Goal: Book appointment/travel/reservation

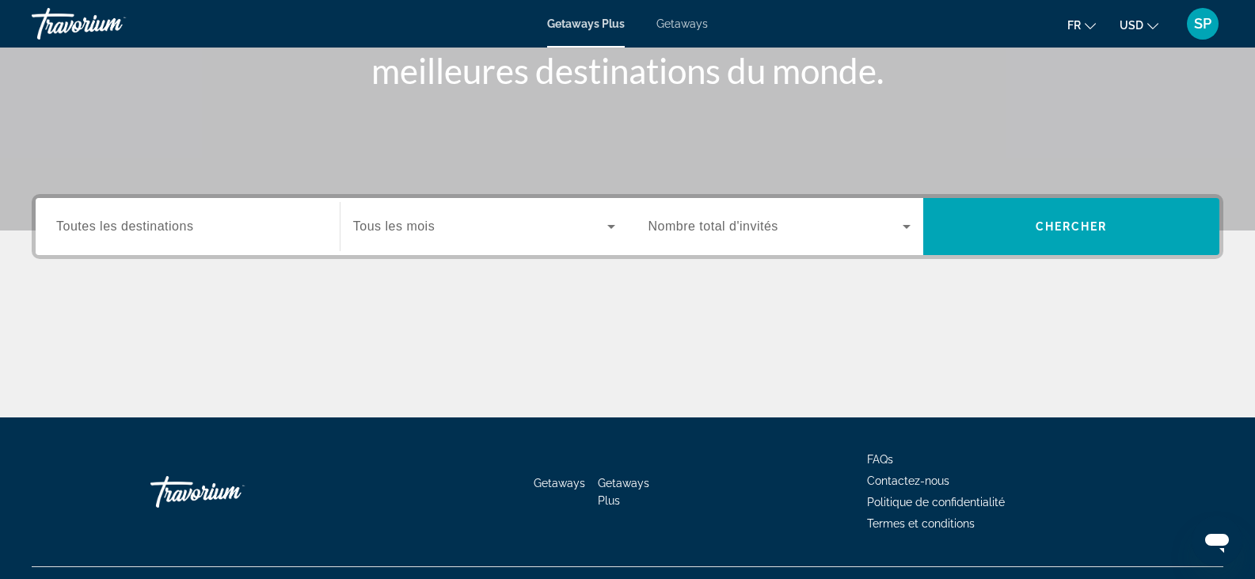
scroll to position [277, 0]
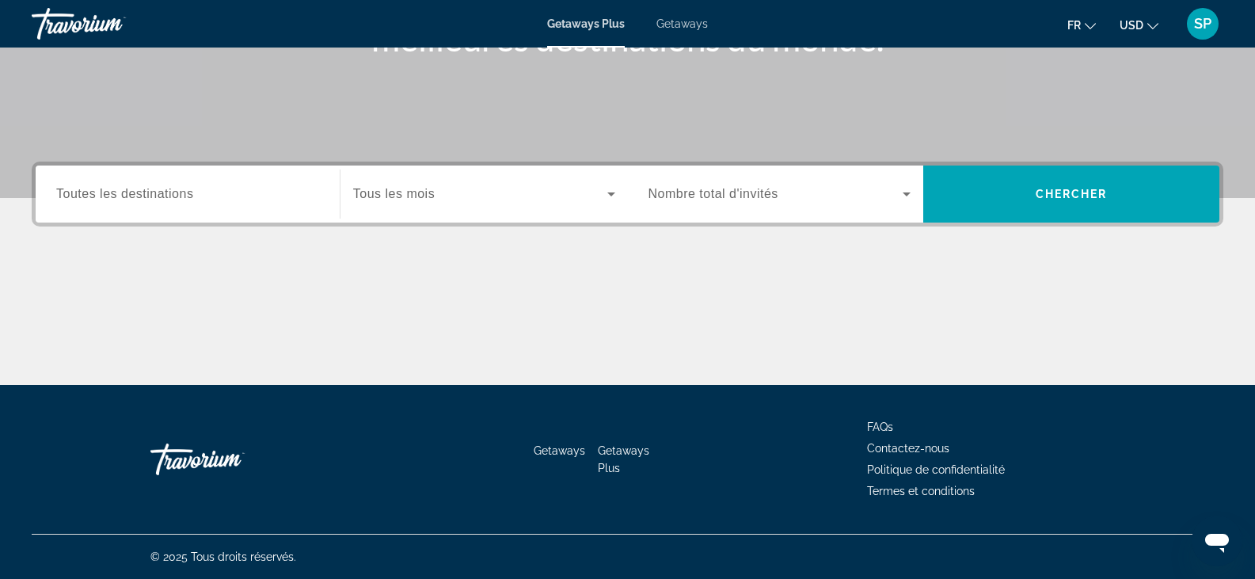
click at [623, 197] on div "Start Month Tous les mois" at bounding box center [483, 194] width 287 height 44
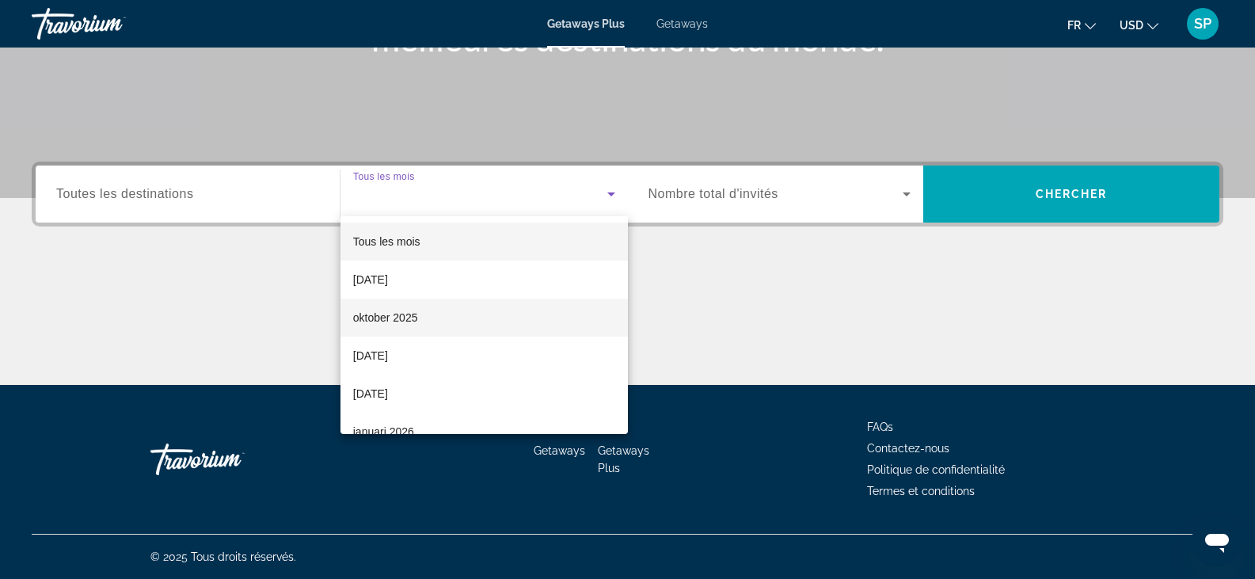
click at [526, 309] on mat-option "oktober 2025" at bounding box center [483, 318] width 287 height 38
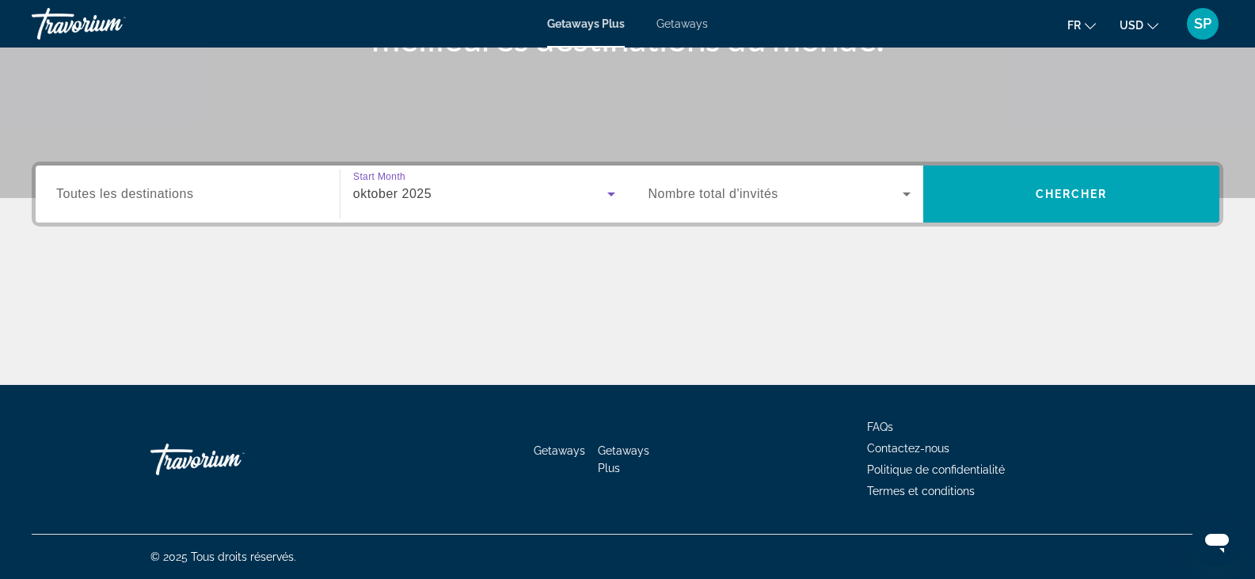
click at [827, 201] on span "Search widget" at bounding box center [775, 193] width 255 height 19
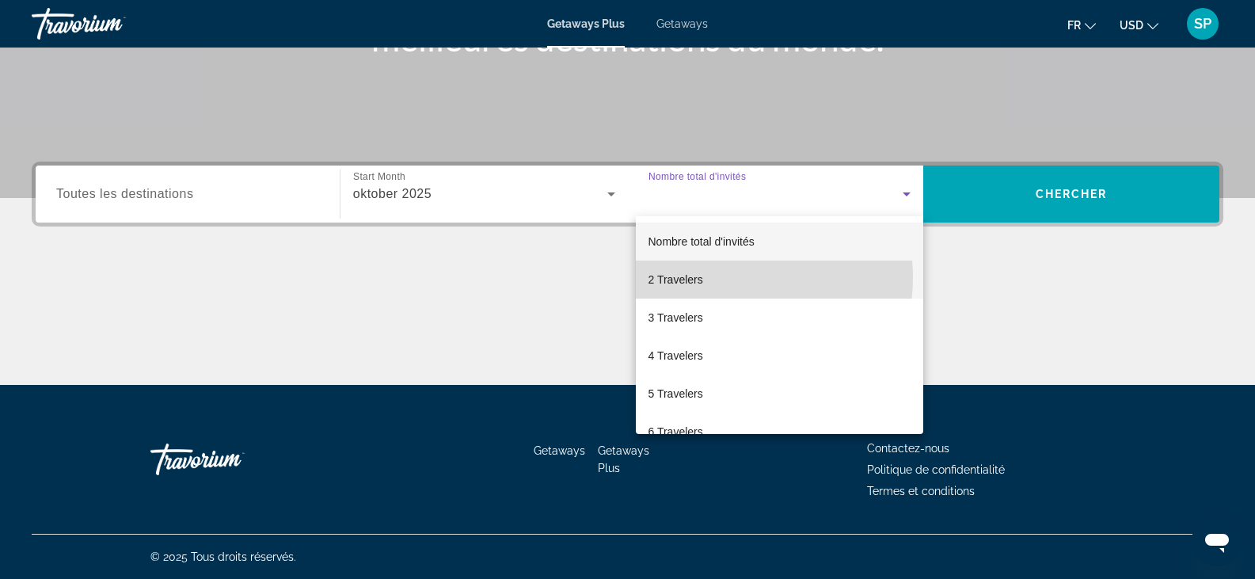
click at [724, 277] on mat-option "2 Travelers" at bounding box center [780, 279] width 288 height 38
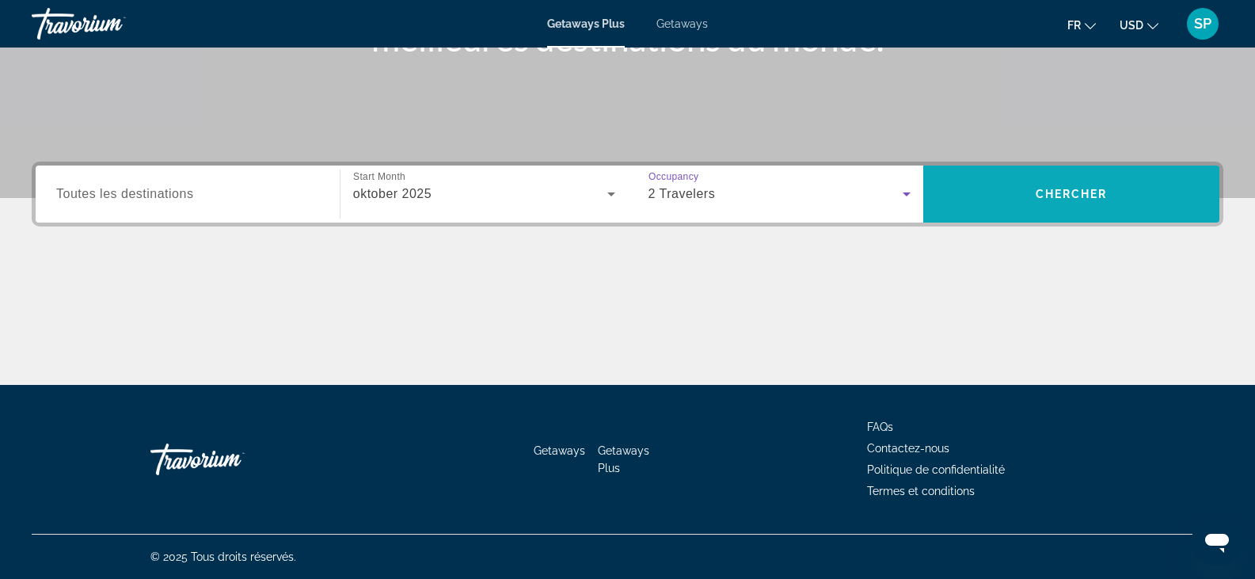
click at [1048, 188] on span "Chercher" at bounding box center [1072, 194] width 72 height 13
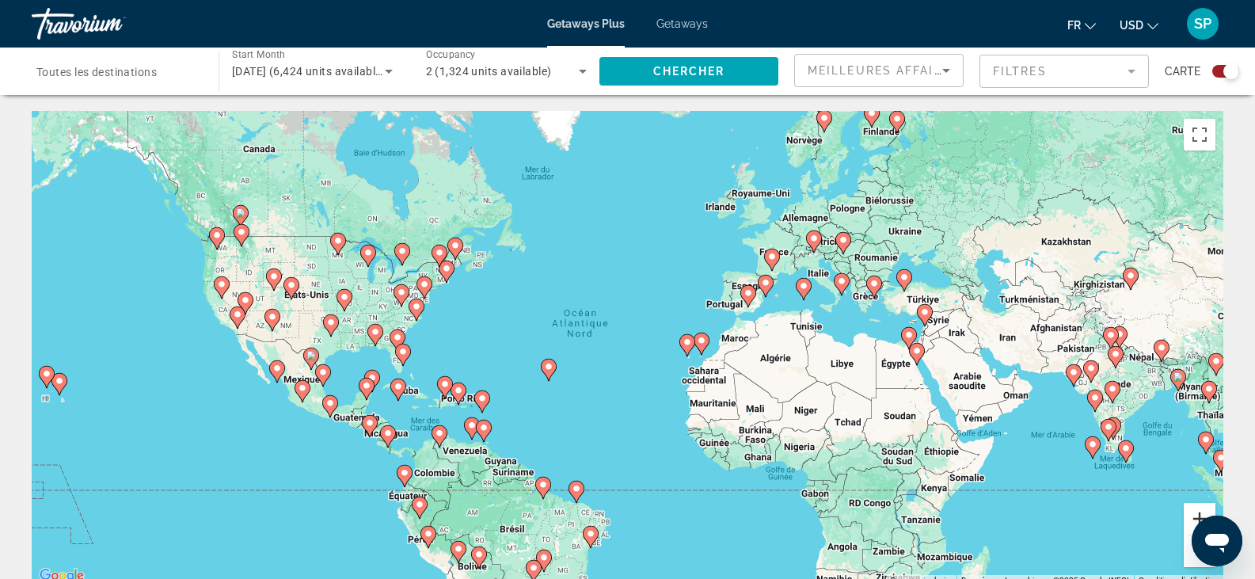
click at [1203, 515] on button "Zoom avant" at bounding box center [1200, 519] width 32 height 32
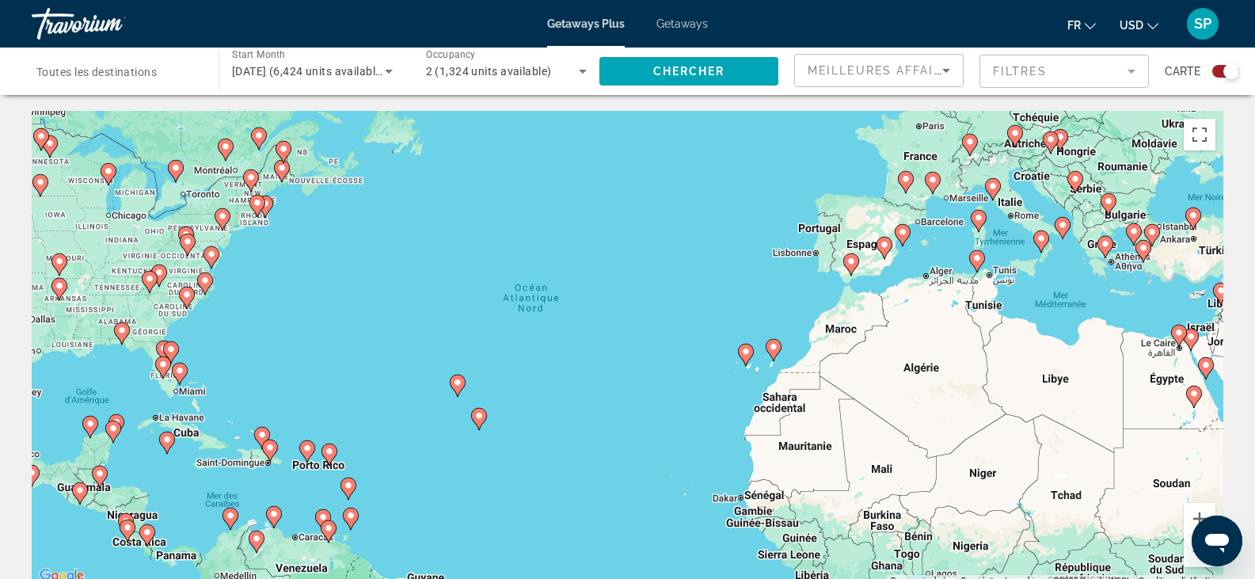
click at [747, 353] on image "Main content" at bounding box center [746, 352] width 10 height 10
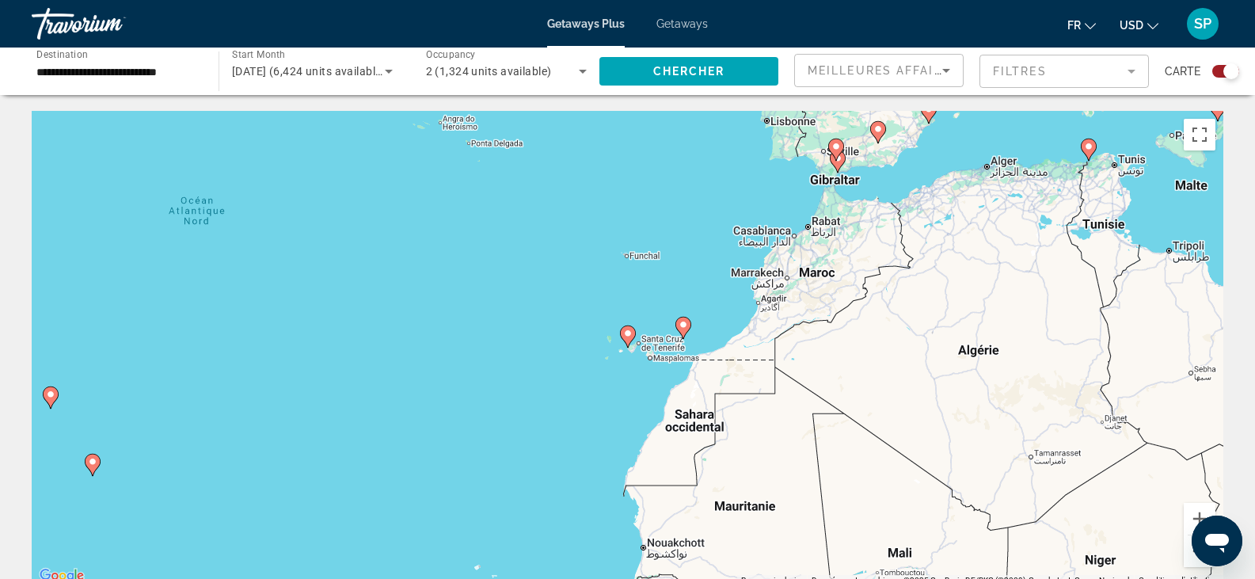
click at [626, 333] on image "Main content" at bounding box center [628, 334] width 10 height 10
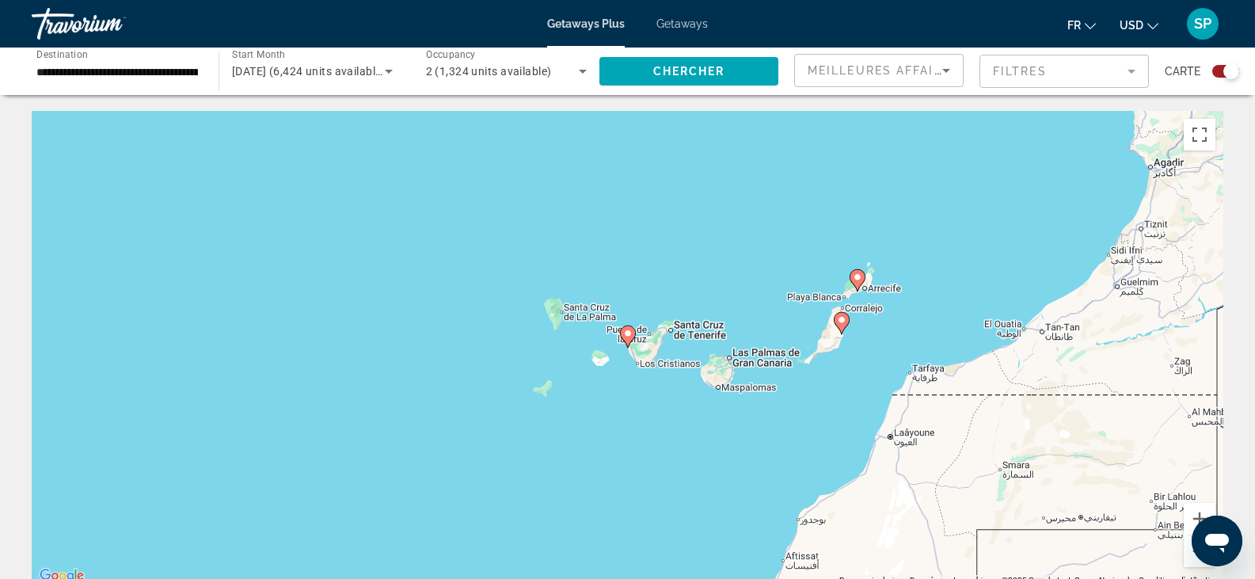
click at [626, 333] on image "Main content" at bounding box center [628, 334] width 10 height 10
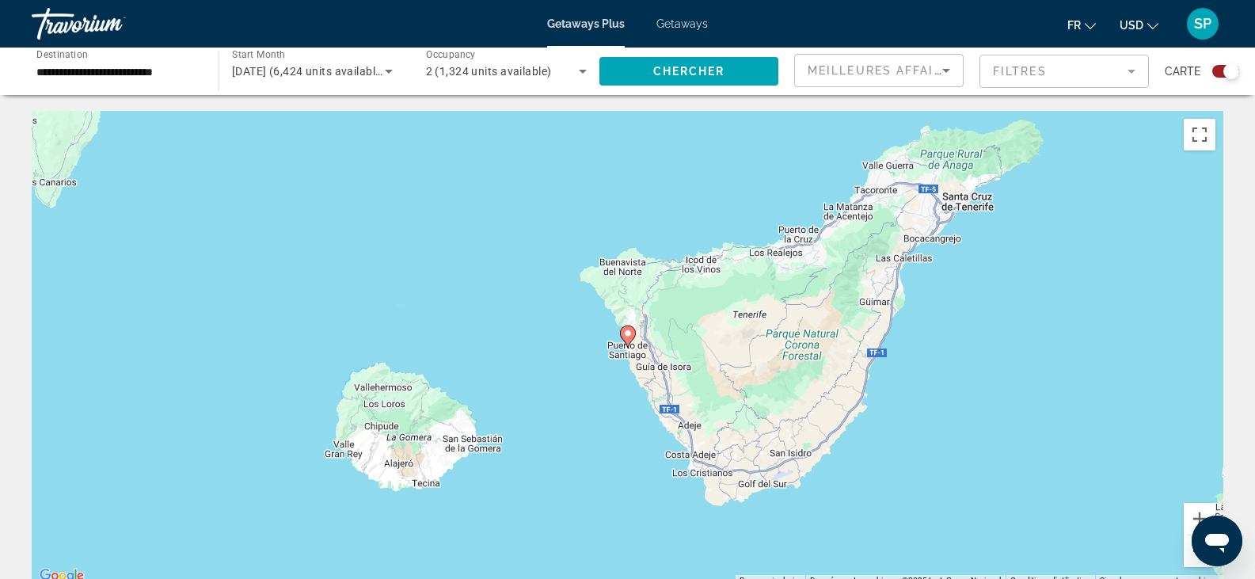
click at [625, 334] on image "Main content" at bounding box center [628, 334] width 10 height 10
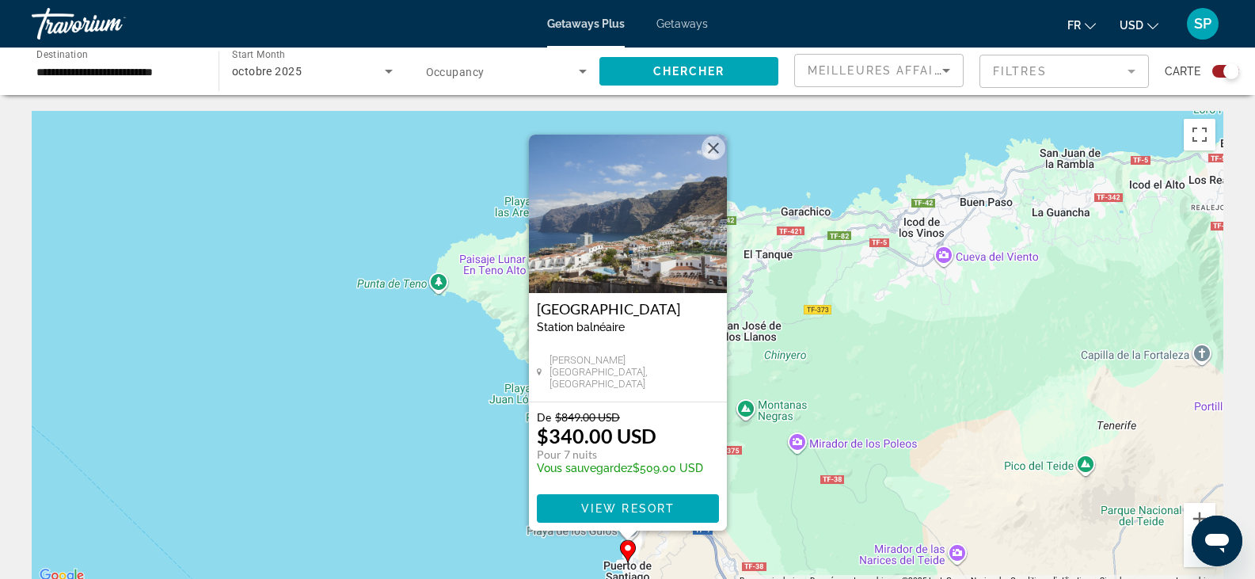
click at [1142, 14] on button "USD USD ($) MXN (Mex$) CAD (Can$) GBP (£) EUR (€) AUD (A$) NZD (NZ$) CNY (CN¥)" at bounding box center [1139, 24] width 39 height 23
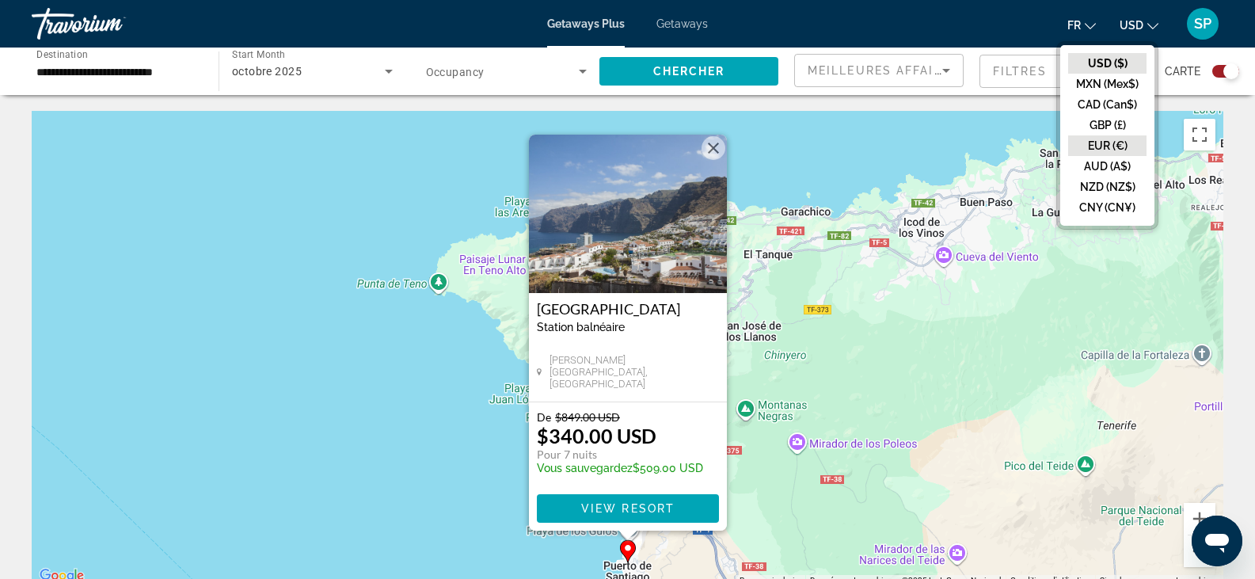
click at [1099, 143] on button "EUR (€)" at bounding box center [1107, 145] width 78 height 21
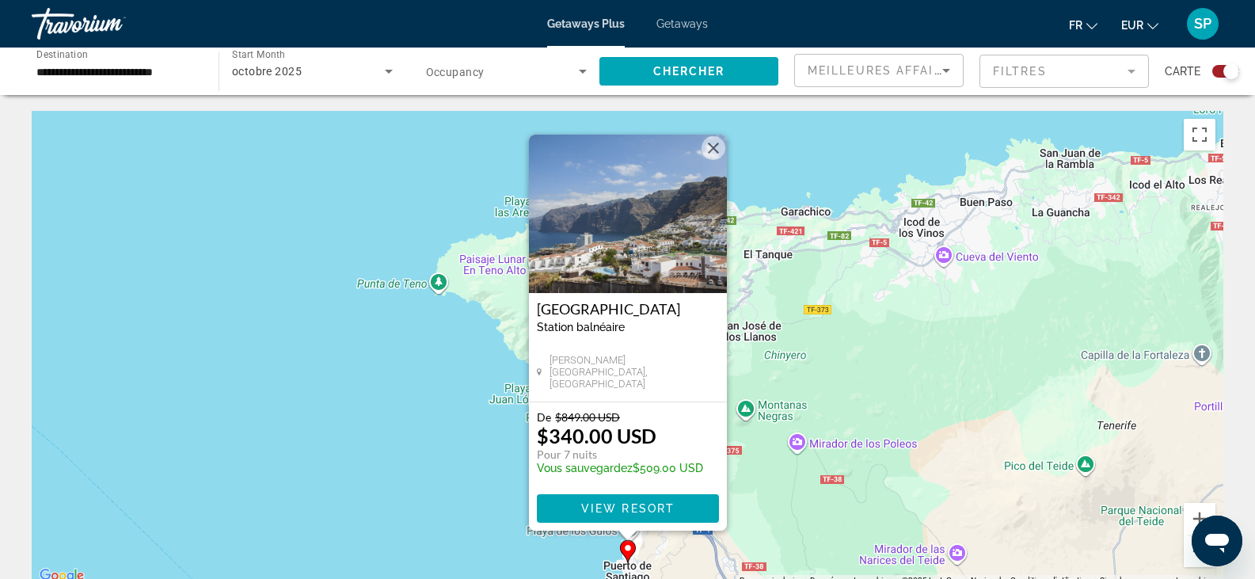
click at [401, 391] on div "Pour activer le glissement avec le clavier, appuyez sur Alt+Entrée. Une fois ce…" at bounding box center [628, 348] width 1192 height 475
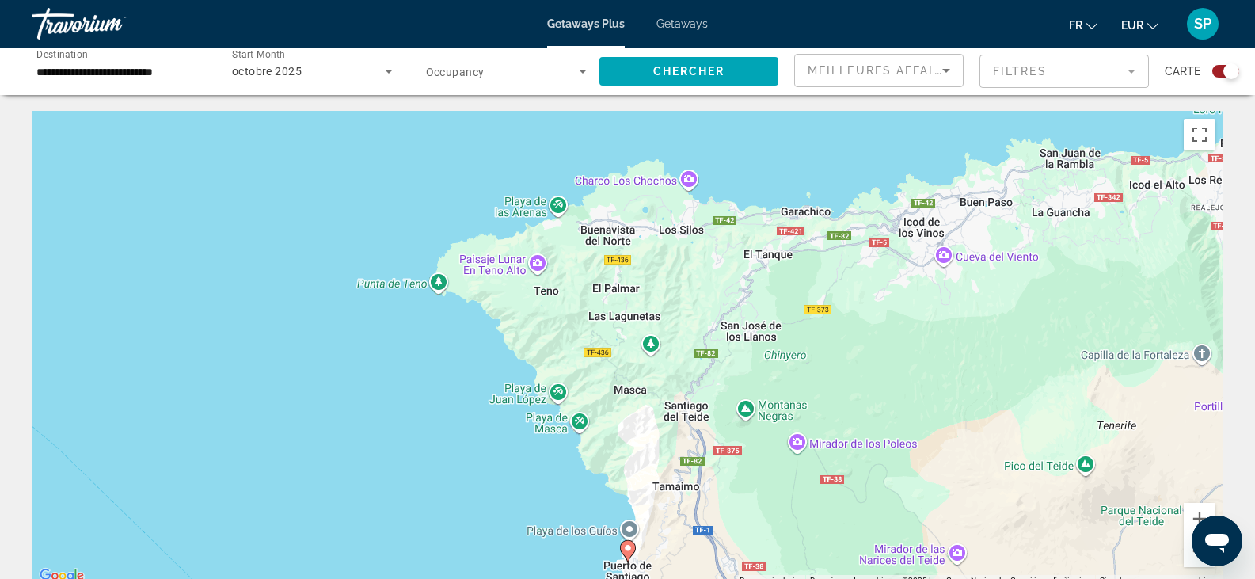
click at [624, 553] on icon "Main content" at bounding box center [627, 551] width 14 height 21
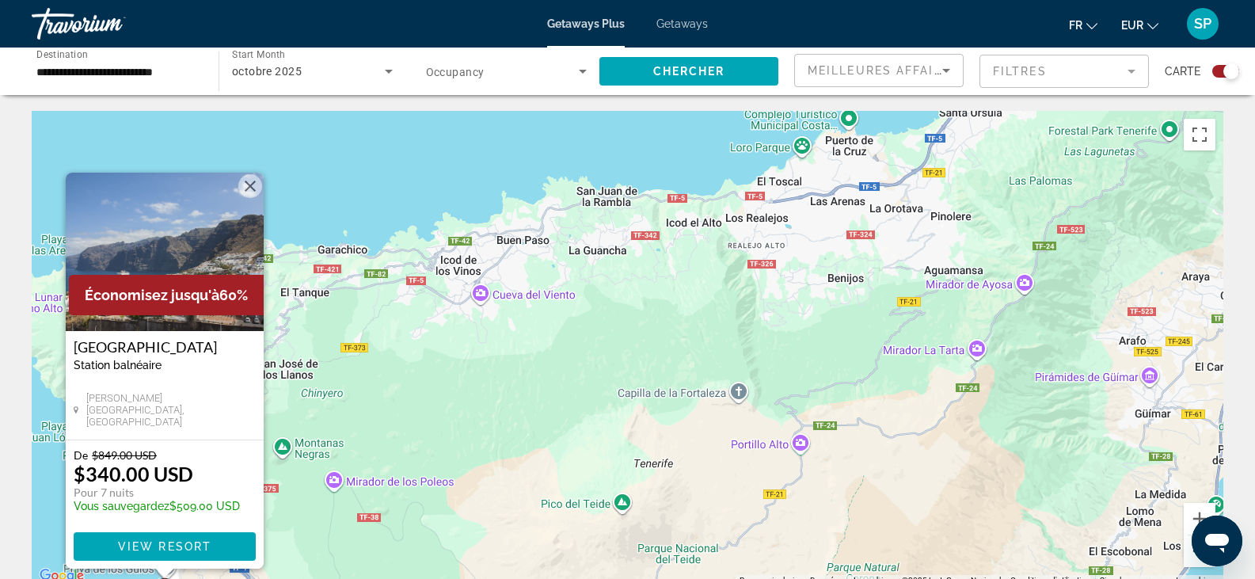
drag, startPoint x: 891, startPoint y: 379, endPoint x: 416, endPoint y: 416, distance: 475.7
click at [416, 416] on div "Pour activer le glissement avec le clavier, appuyez sur Alt+Entrée. Une fois ce…" at bounding box center [628, 348] width 1192 height 475
click at [250, 182] on button "Fermer" at bounding box center [250, 186] width 24 height 24
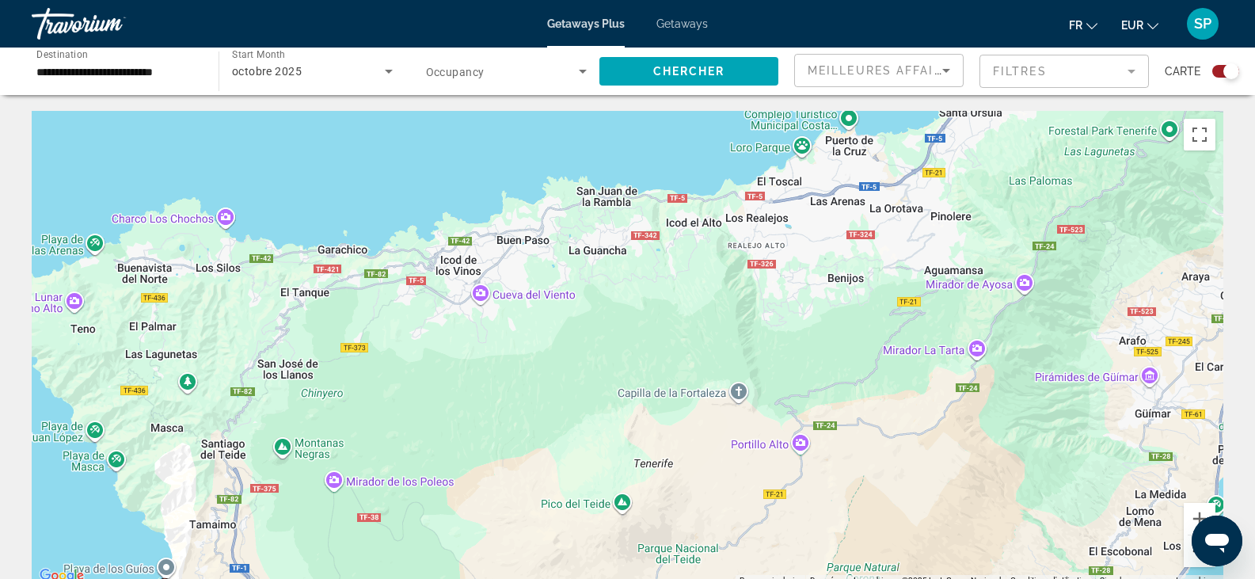
click at [1192, 560] on button "Zoom arrière" at bounding box center [1200, 551] width 32 height 32
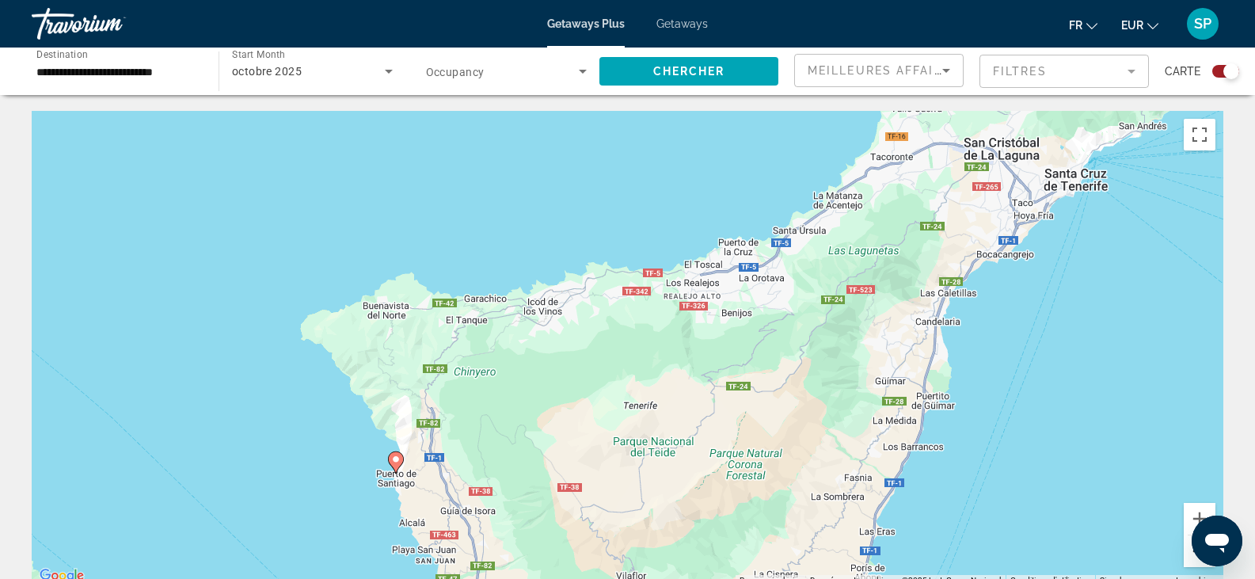
click at [1192, 560] on button "Zoom arrière" at bounding box center [1200, 551] width 32 height 32
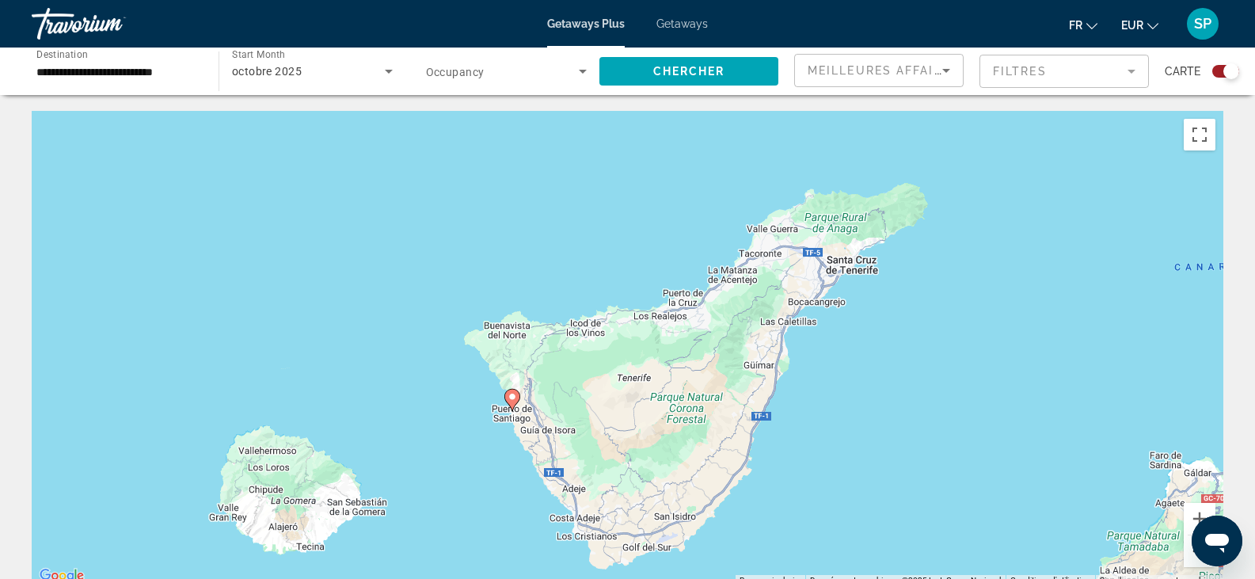
click at [1192, 560] on button "Zoom arrière" at bounding box center [1200, 551] width 32 height 32
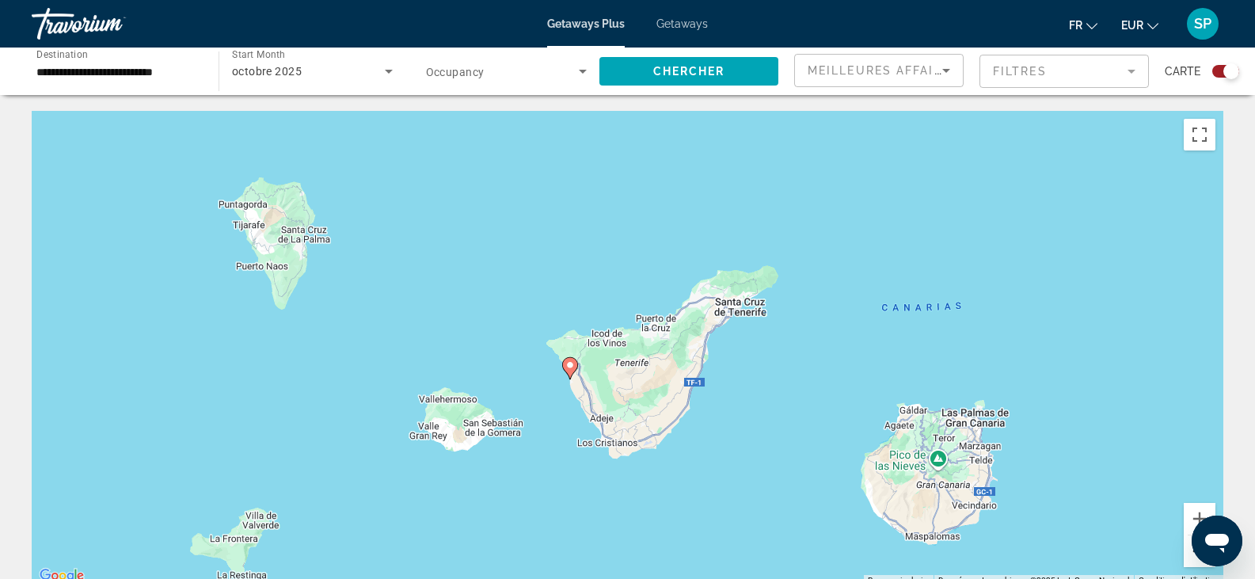
click at [1192, 560] on button "Zoom arrière" at bounding box center [1200, 551] width 32 height 32
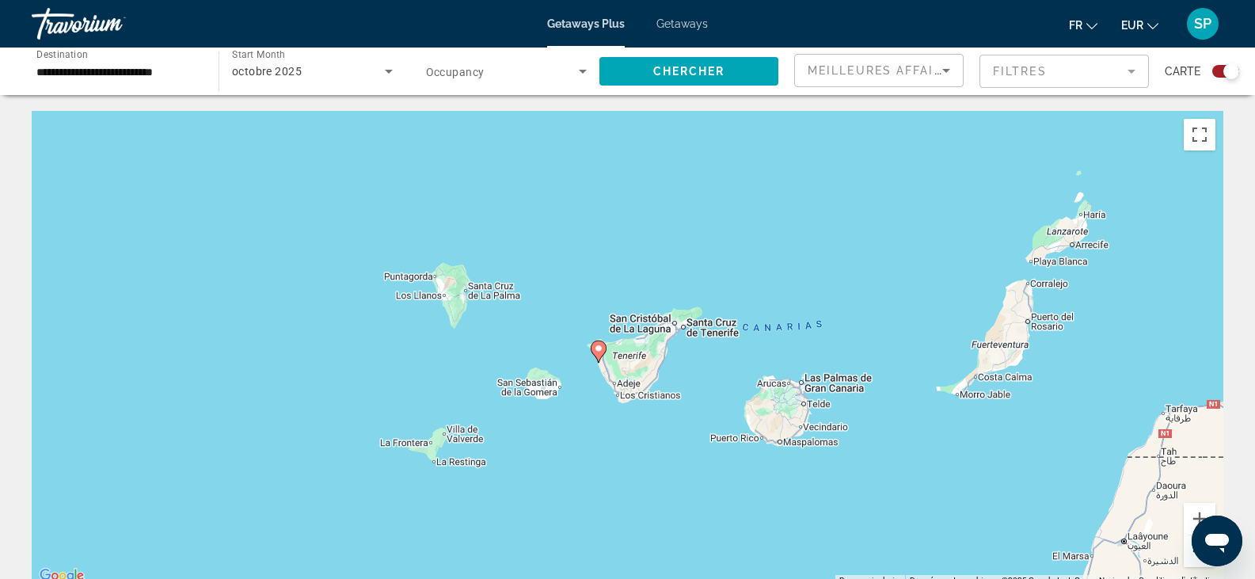
click at [1192, 560] on button "Zoom arrière" at bounding box center [1200, 551] width 32 height 32
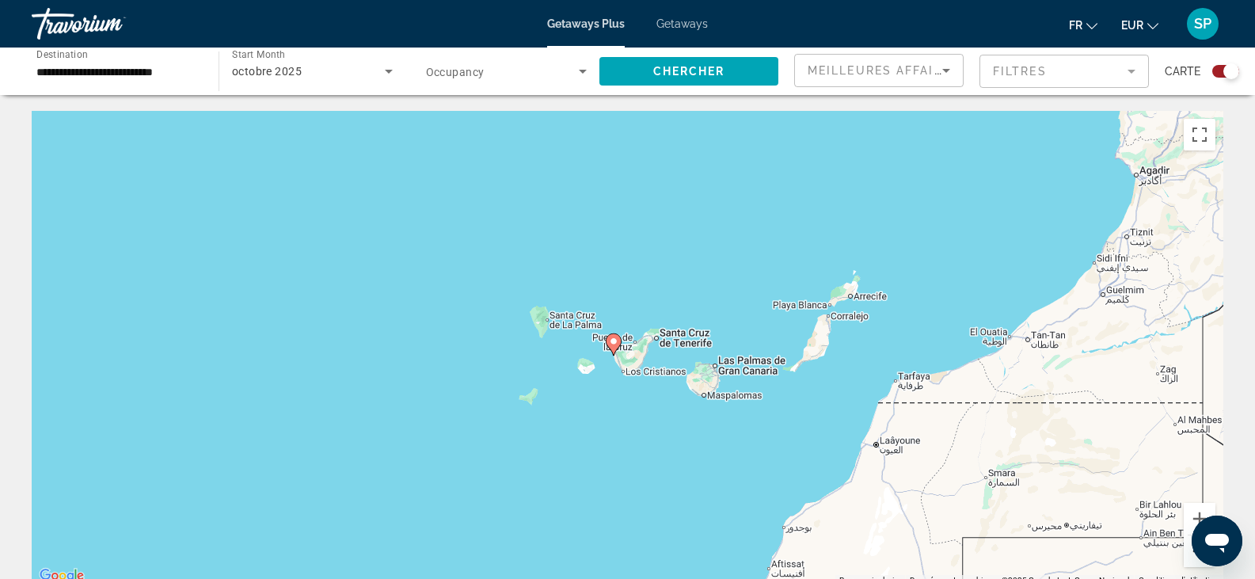
click at [1192, 560] on button "Zoom arrière" at bounding box center [1200, 551] width 32 height 32
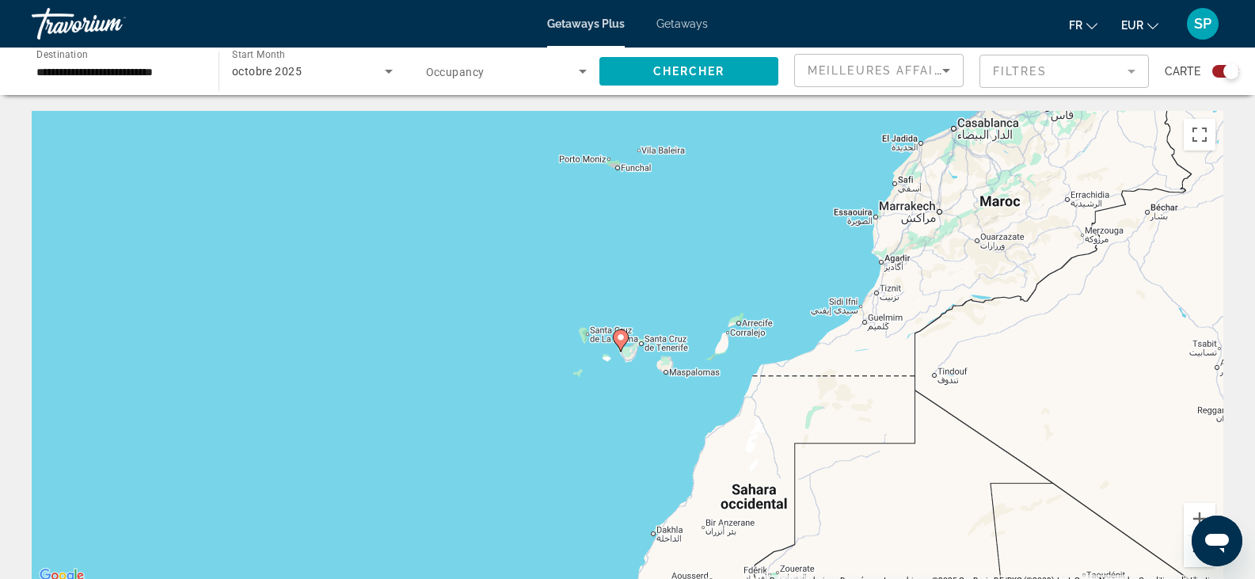
click at [1192, 560] on button "Zoom arrière" at bounding box center [1200, 551] width 32 height 32
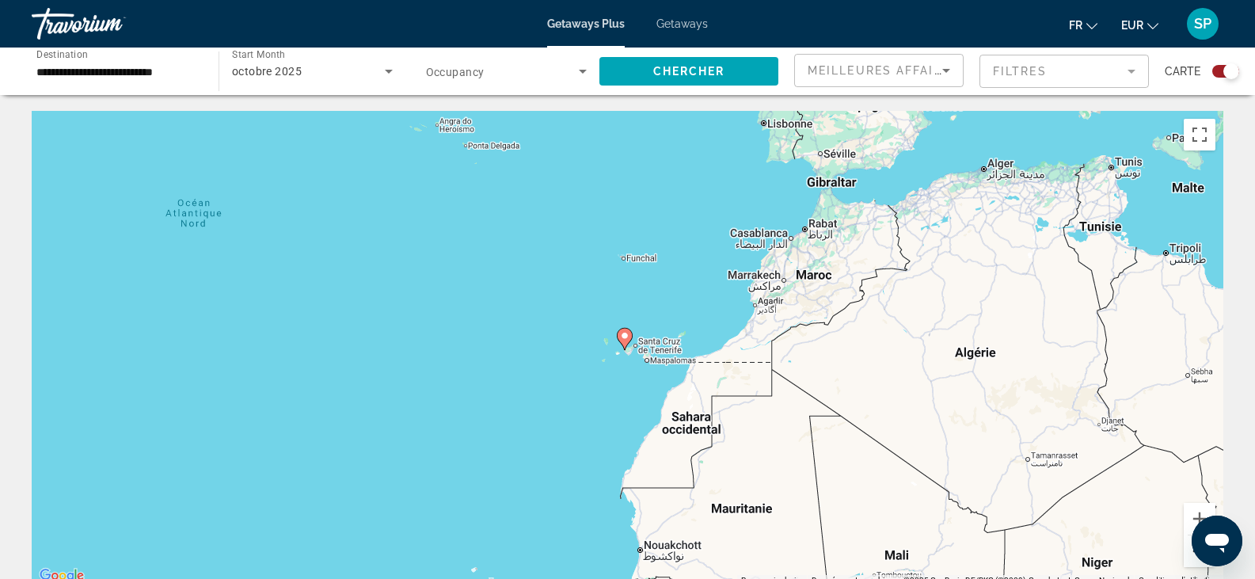
click at [1192, 560] on button "Zoom arrière" at bounding box center [1200, 551] width 32 height 32
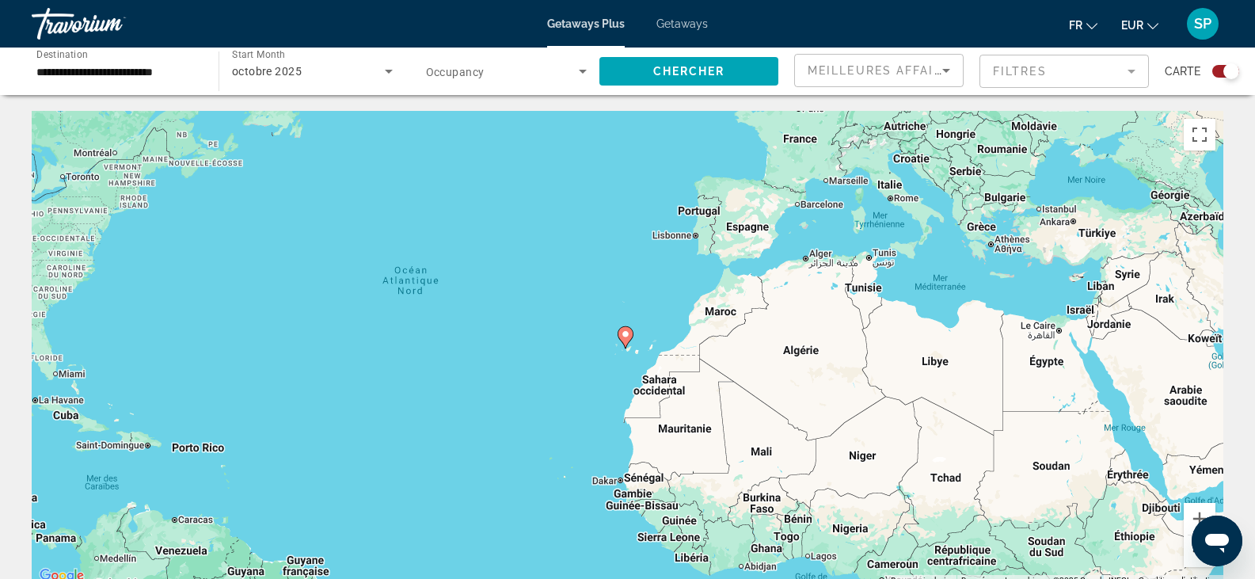
click at [1192, 560] on button "Zoom arrière" at bounding box center [1200, 551] width 32 height 32
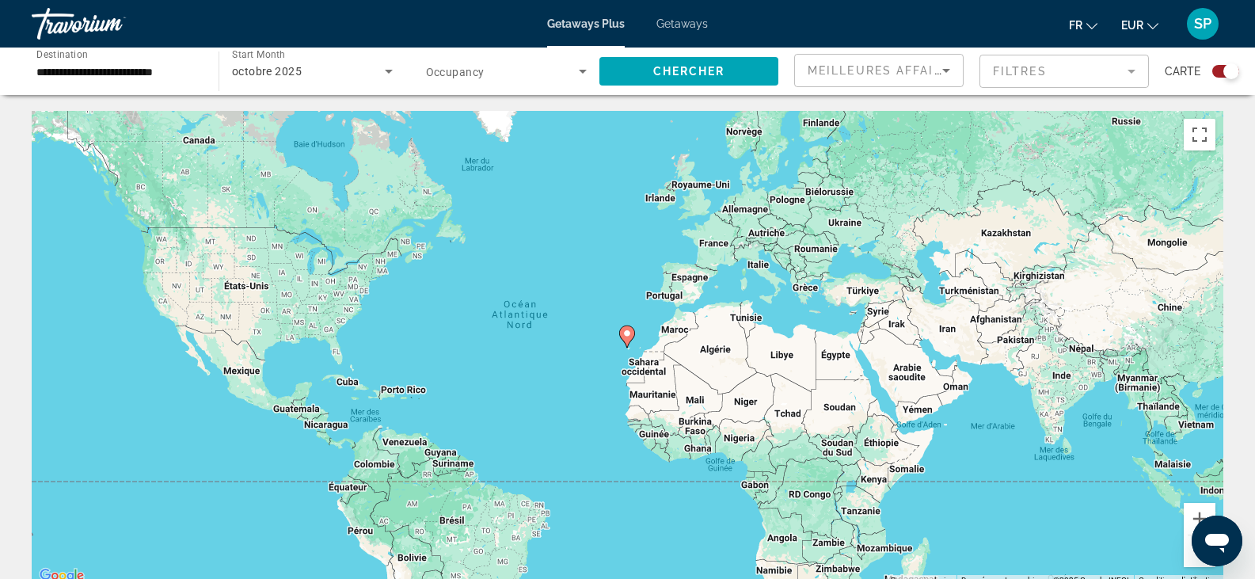
click at [1140, 20] on span "EUR" at bounding box center [1132, 25] width 22 height 13
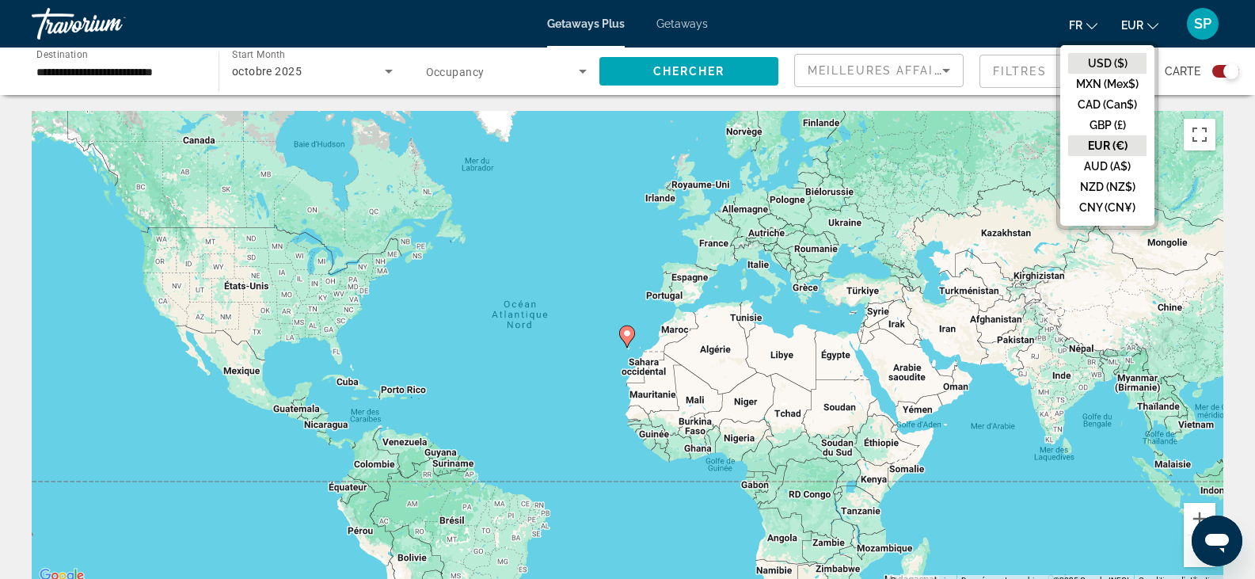
click at [1120, 62] on button "USD ($)" at bounding box center [1107, 63] width 78 height 21
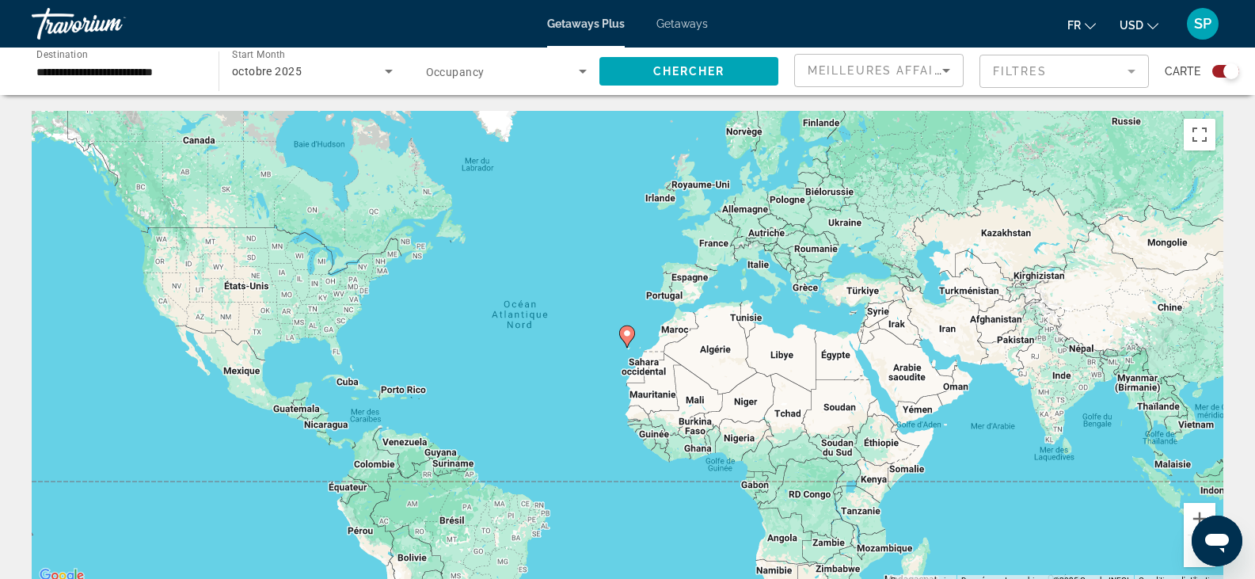
click at [1215, 70] on div "Search widget" at bounding box center [1225, 71] width 27 height 13
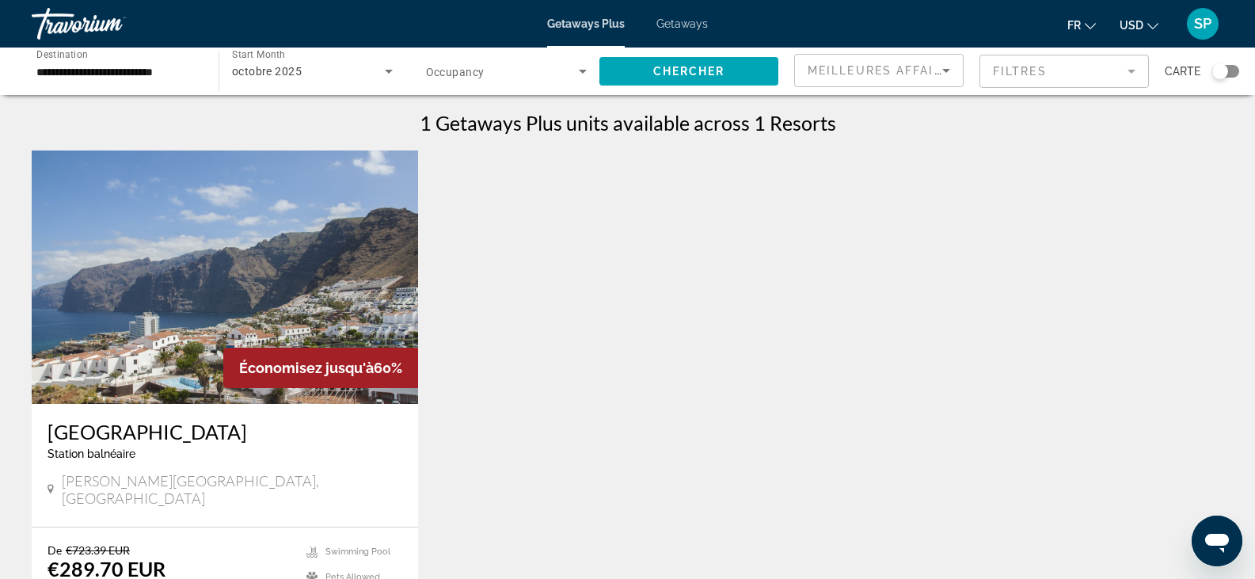
click at [1230, 71] on div "Search widget" at bounding box center [1225, 71] width 27 height 13
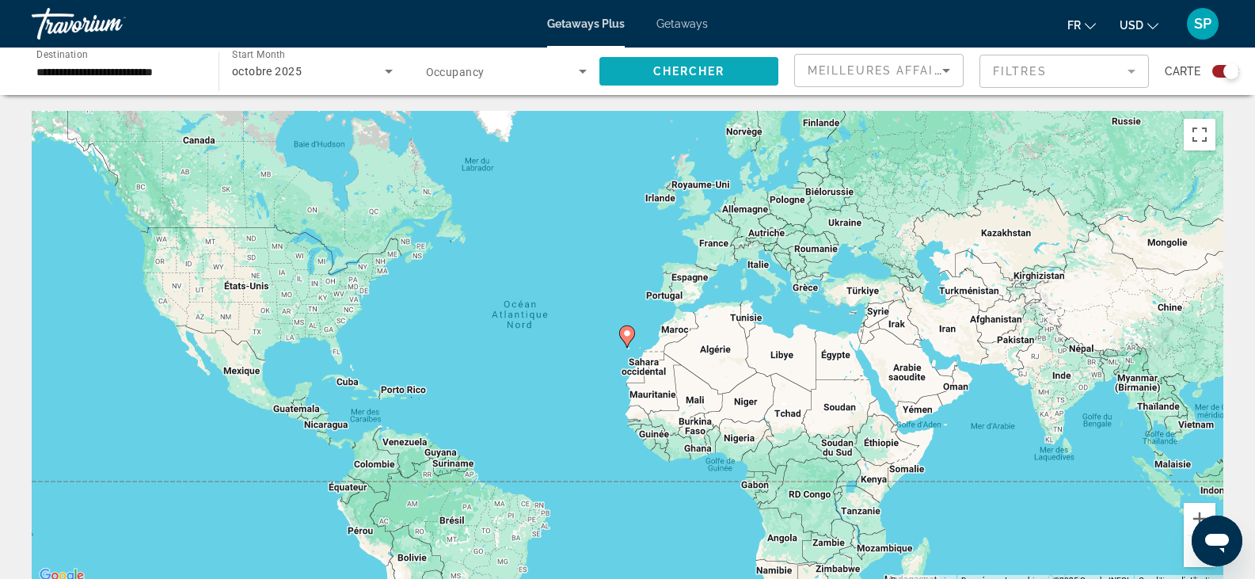
click at [721, 70] on span "Chercher" at bounding box center [689, 71] width 72 height 13
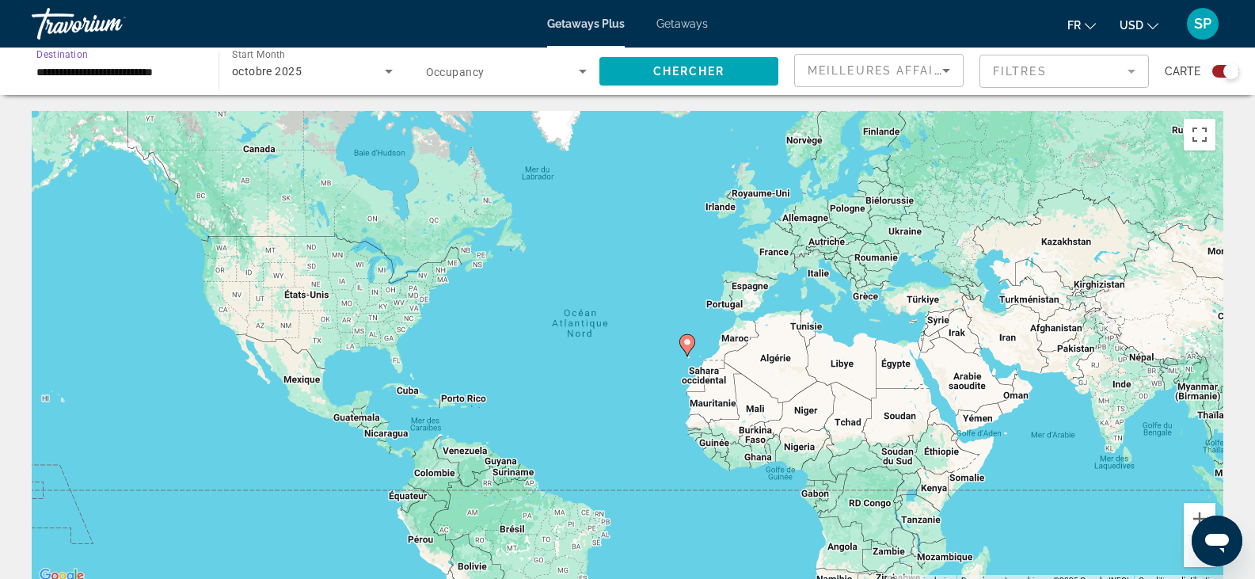
click at [195, 69] on input "**********" at bounding box center [117, 72] width 162 height 19
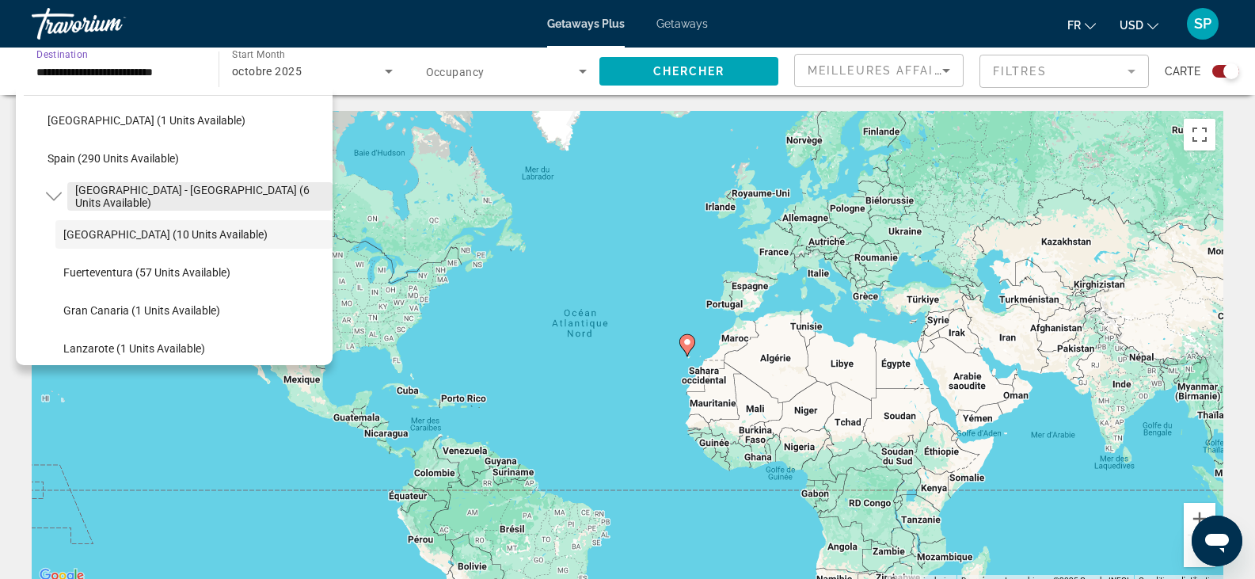
scroll to position [623, 0]
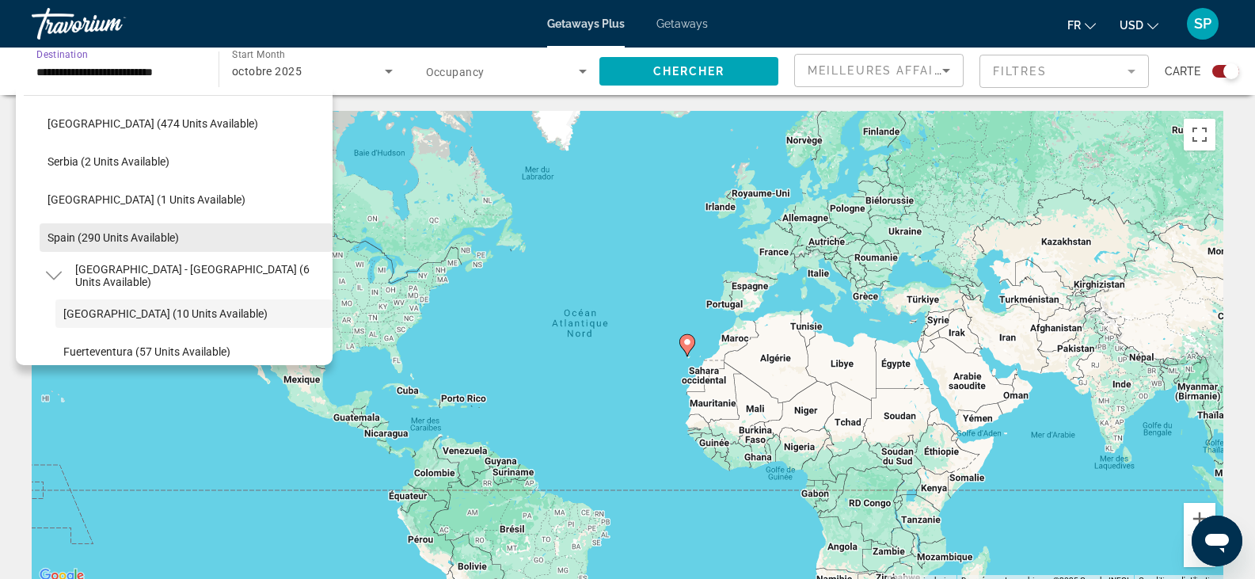
click at [107, 226] on span "Search widget" at bounding box center [186, 238] width 293 height 38
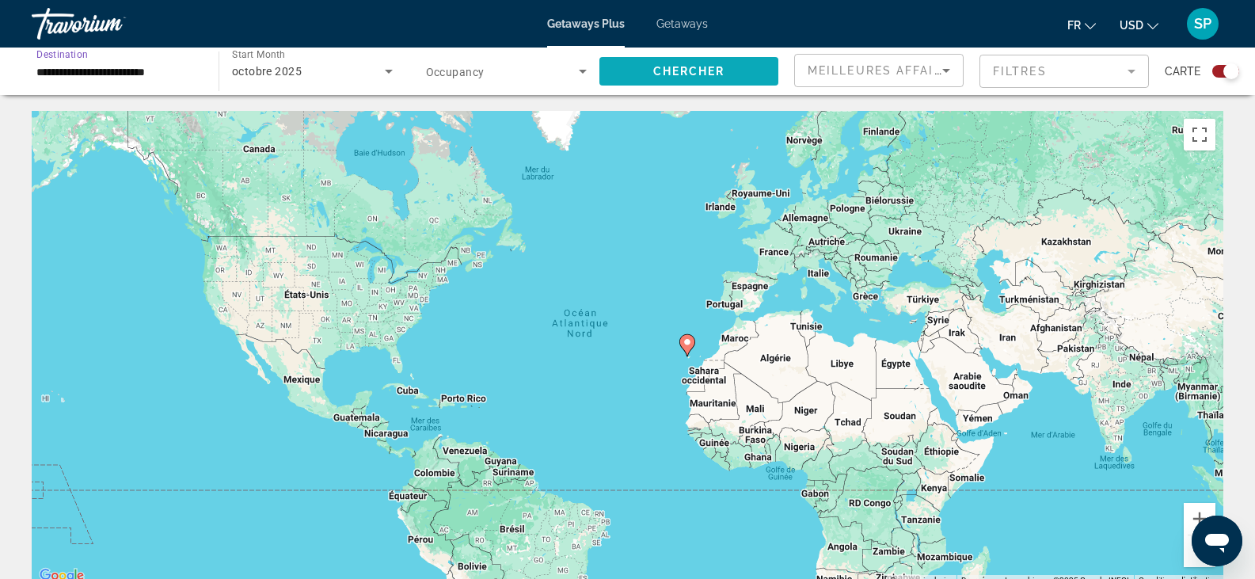
click at [653, 65] on span "Chercher" at bounding box center [689, 71] width 72 height 13
click at [1200, 511] on button "Zoom avant" at bounding box center [1200, 519] width 32 height 32
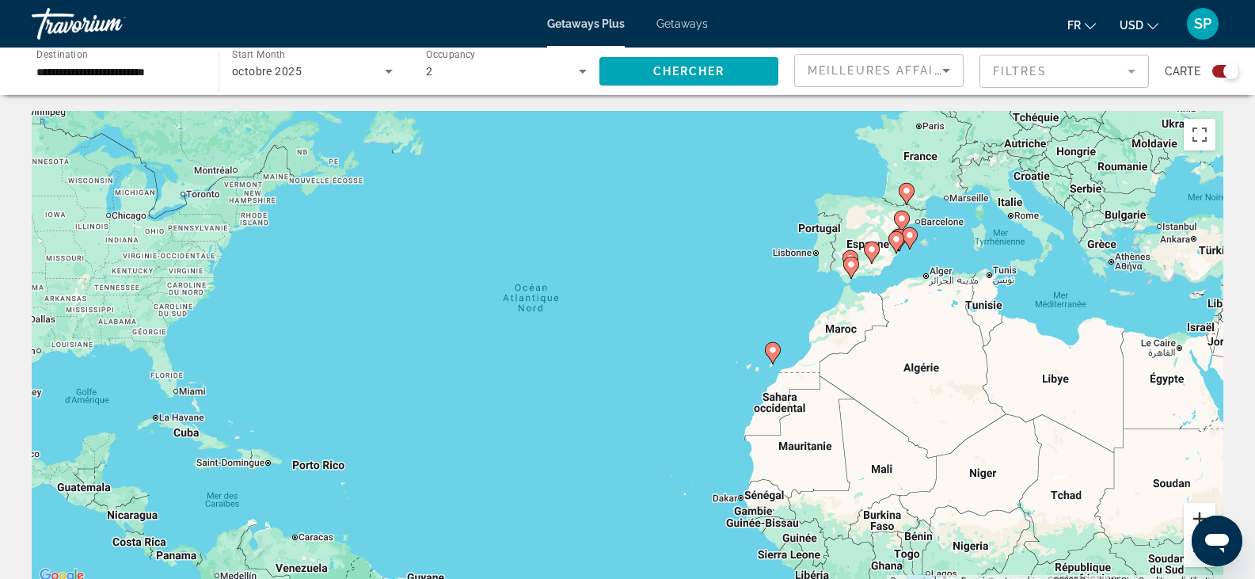
click at [1200, 511] on button "Zoom avant" at bounding box center [1200, 519] width 32 height 32
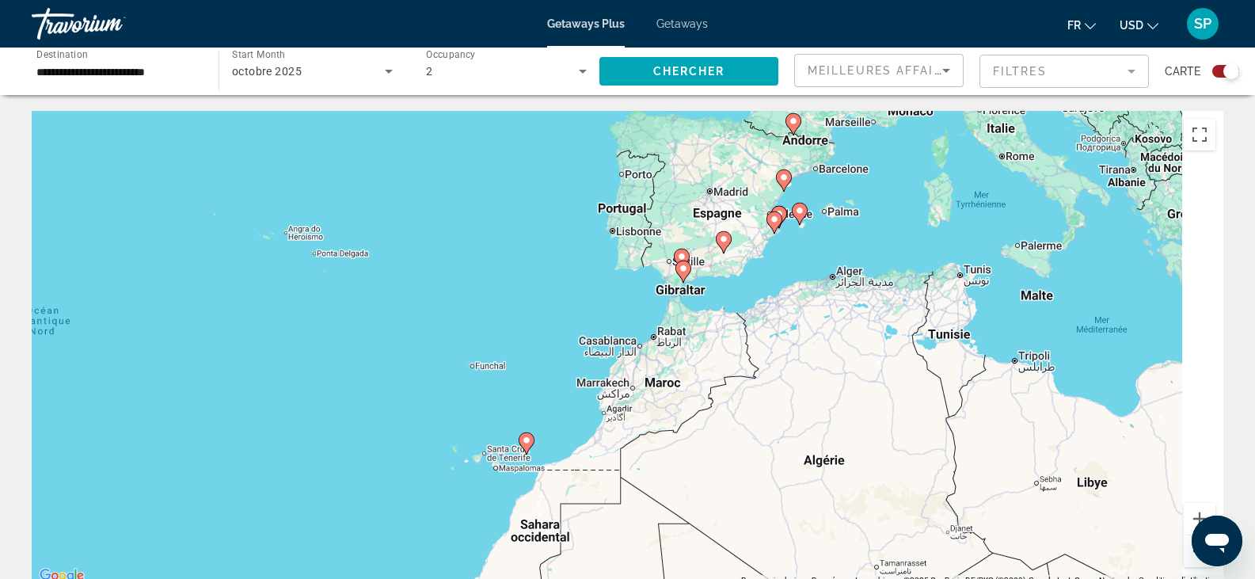
drag, startPoint x: 988, startPoint y: 325, endPoint x: 473, endPoint y: 415, distance: 522.4
click at [481, 412] on div "Pour activer le glissement avec le clavier, appuyez sur Alt+Entrée. Une fois ce…" at bounding box center [628, 348] width 1192 height 475
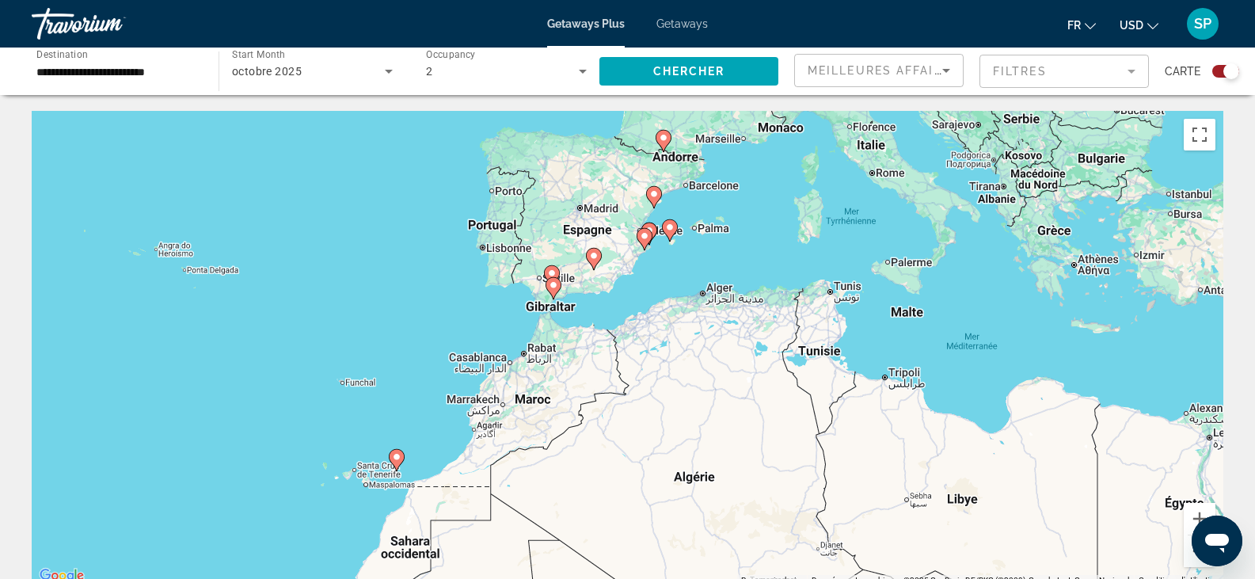
click at [395, 454] on image "Main content" at bounding box center [397, 457] width 10 height 10
type input "**********"
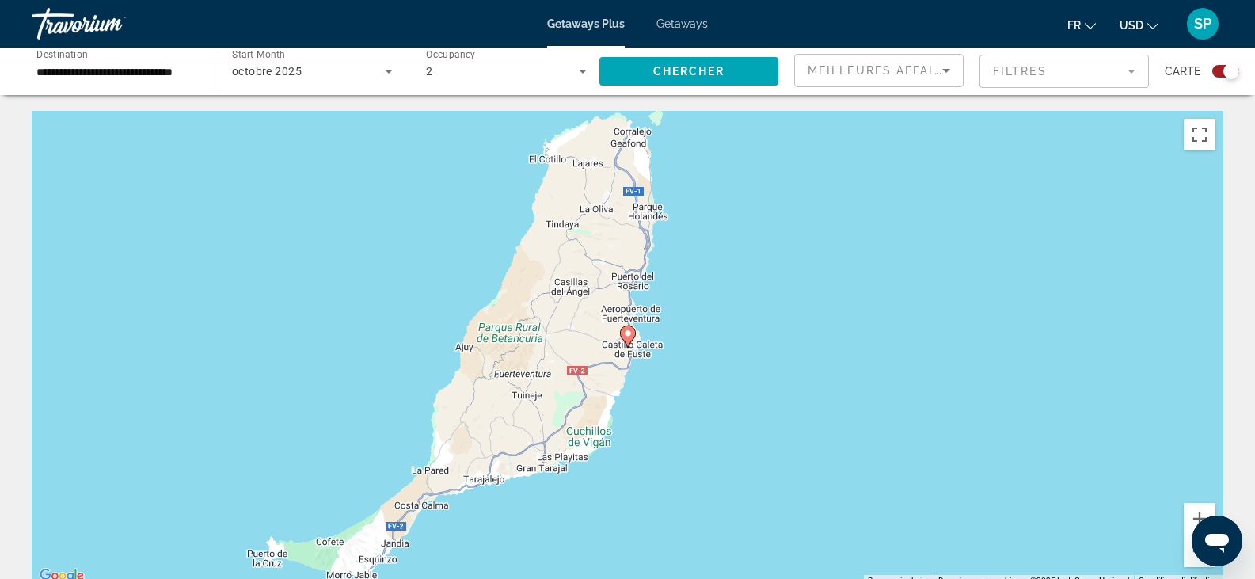
click at [629, 333] on image "Main content" at bounding box center [628, 334] width 10 height 10
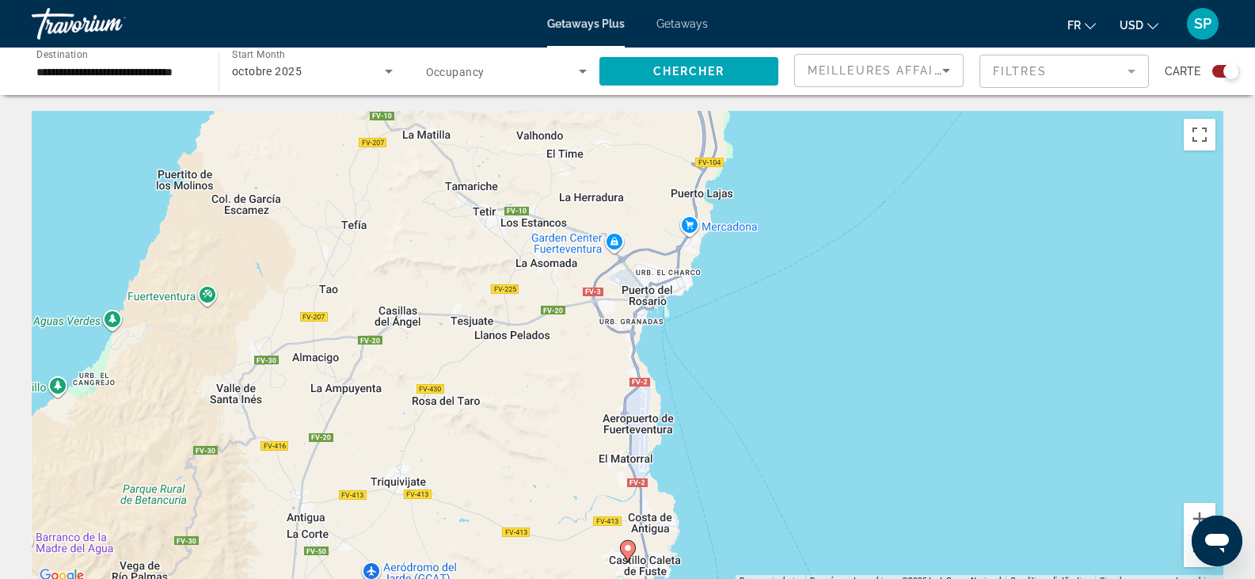
click at [629, 546] on image "Main content" at bounding box center [628, 548] width 10 height 10
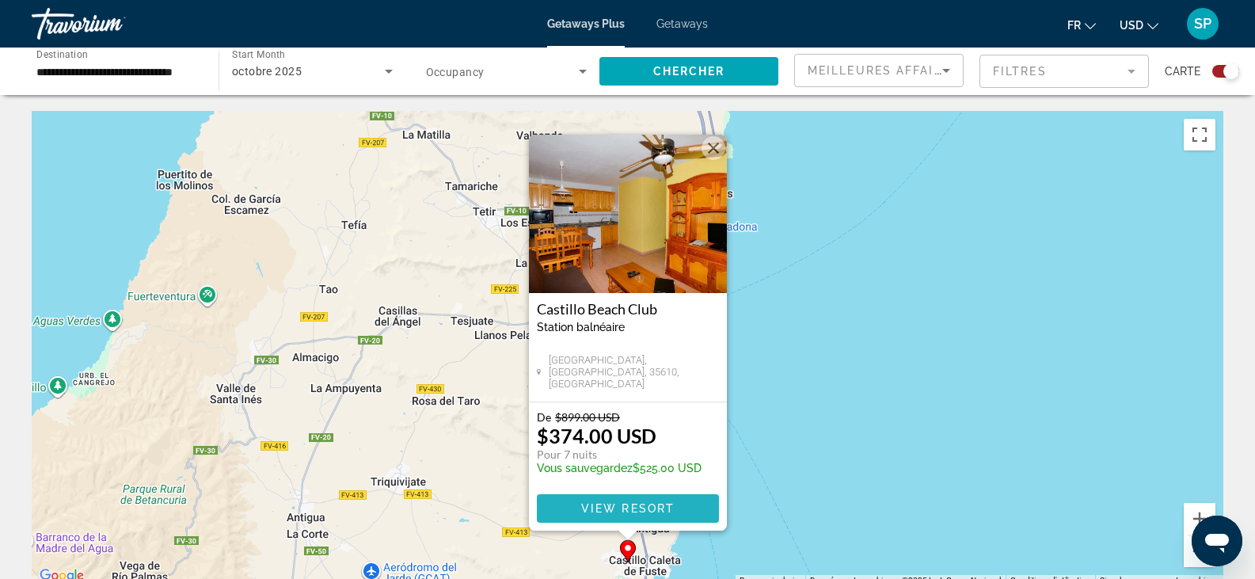
click at [641, 500] on span "Main content" at bounding box center [628, 508] width 182 height 38
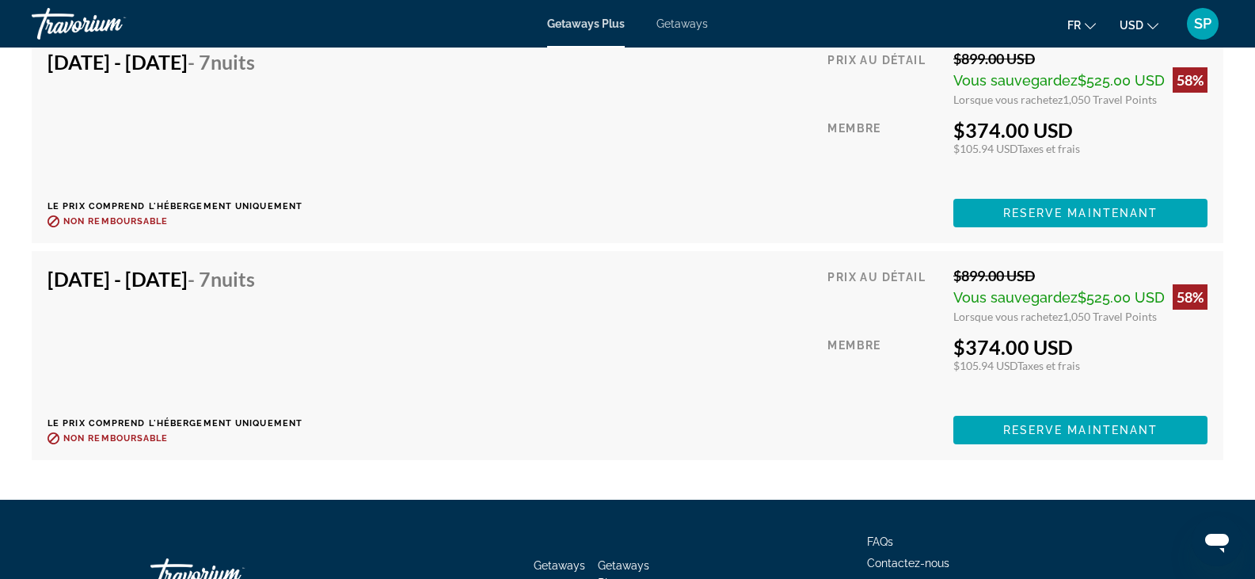
scroll to position [3325, 0]
